Goal: Transaction & Acquisition: Purchase product/service

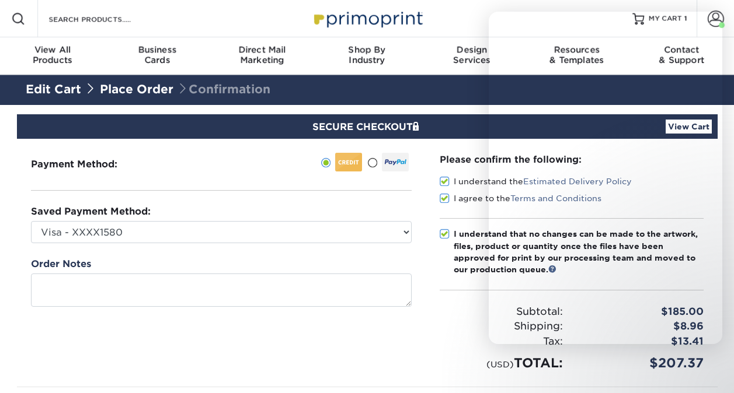
click at [232, 236] on select "Visa - XXXX9028 Visa - XXXX2898 Visa - XXXX1580 New Credit Card" at bounding box center [221, 232] width 381 height 22
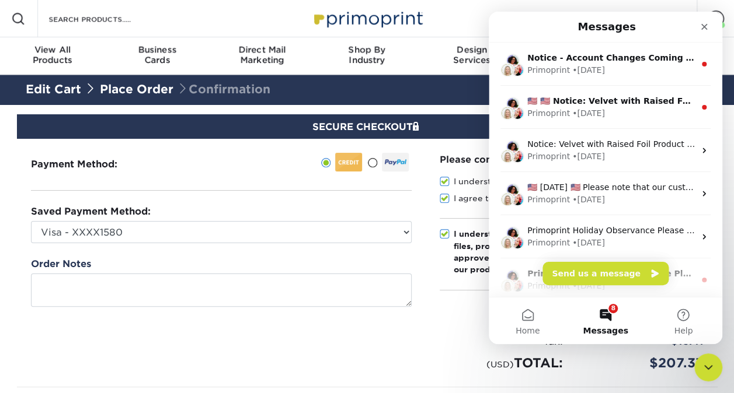
select select "71139"
click at [31, 221] on select "Visa - XXXX9028 Visa - XXXX2898 Visa - XXXX1580 New Credit Card" at bounding box center [221, 232] width 381 height 22
click at [703, 21] on div "Close" at bounding box center [704, 26] width 21 height 21
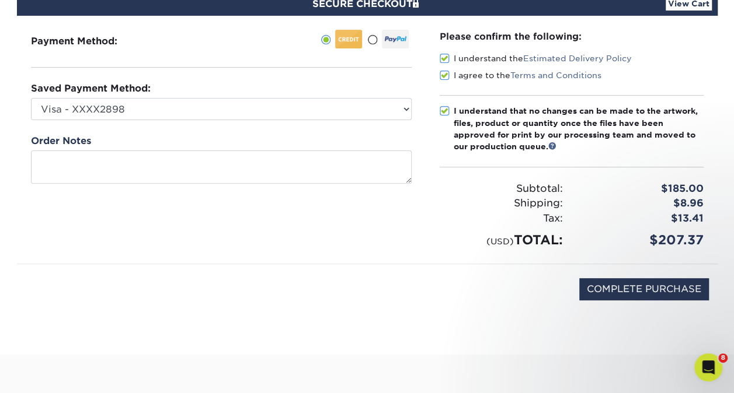
scroll to position [127, 0]
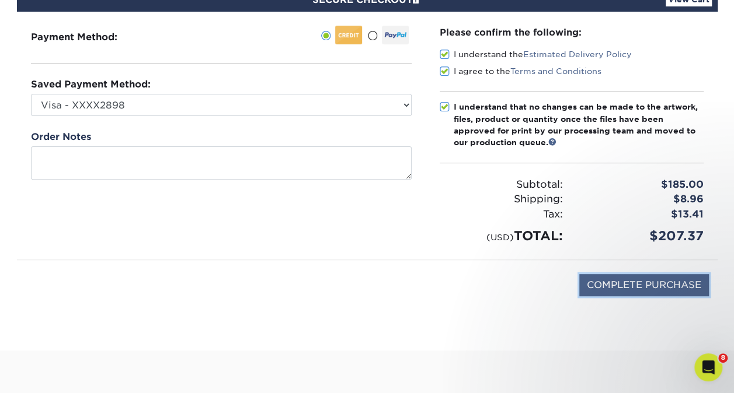
click at [616, 277] on input "COMPLETE PURCHASE" at bounding box center [644, 285] width 130 height 22
type input "PROCESSING, PLEASE WAIT..."
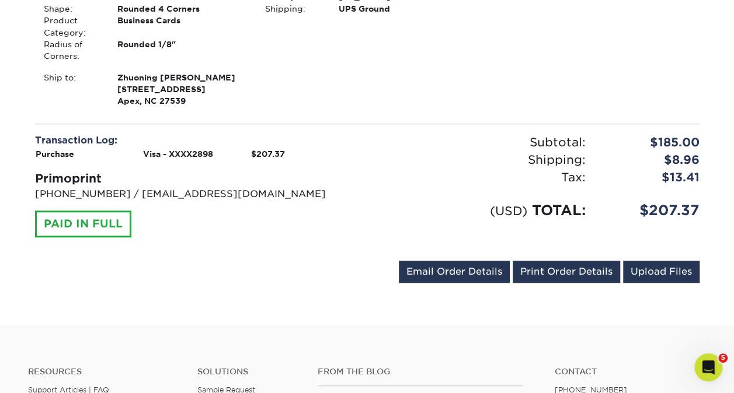
scroll to position [402, 0]
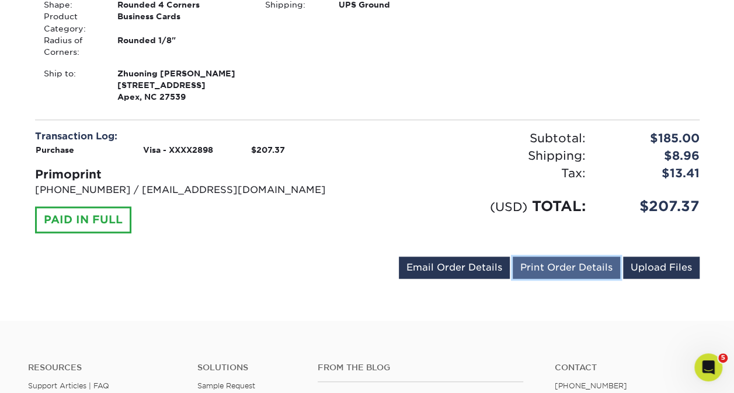
click at [562, 268] on link "Print Order Details" at bounding box center [566, 268] width 107 height 22
click at [552, 264] on link "Print Order Details" at bounding box center [566, 268] width 107 height 22
